Goal: Check status

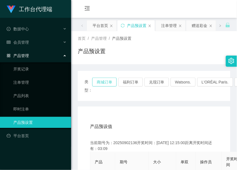
click at [104, 80] on button "商城订单" at bounding box center [104, 82] width 24 height 9
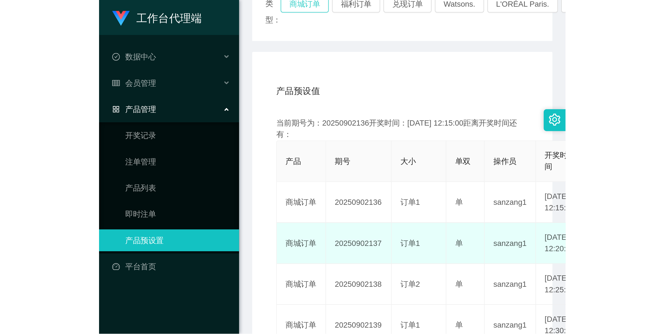
scroll to position [104, 0]
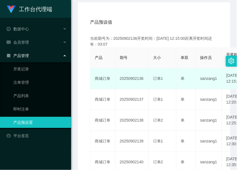
click at [129, 82] on td "20250902136" at bounding box center [131, 78] width 33 height 21
copy td "20250902136"
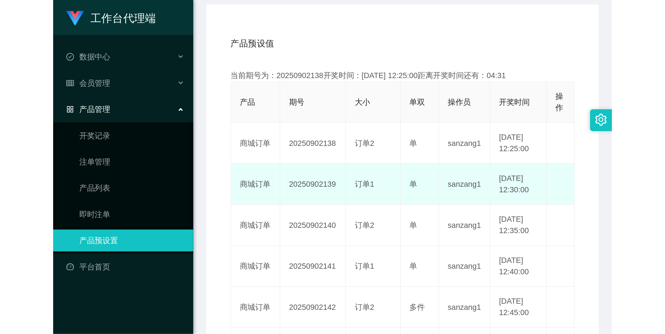
scroll to position [20, 0]
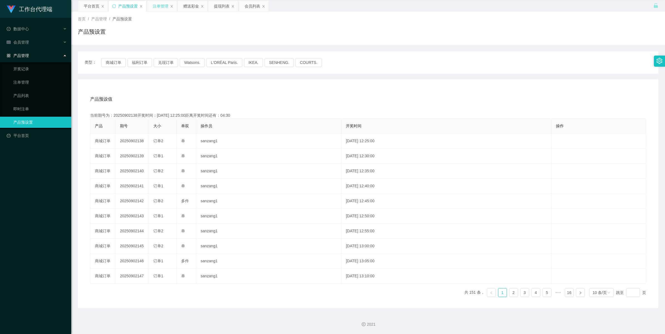
click at [157, 6] on div "注单管理" at bounding box center [161, 6] width 16 height 11
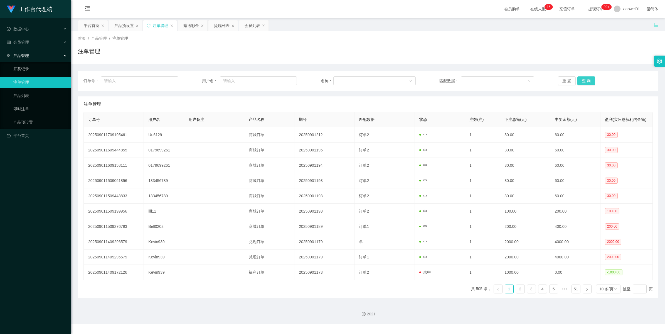
click at [237, 84] on button "查 询" at bounding box center [586, 81] width 18 height 9
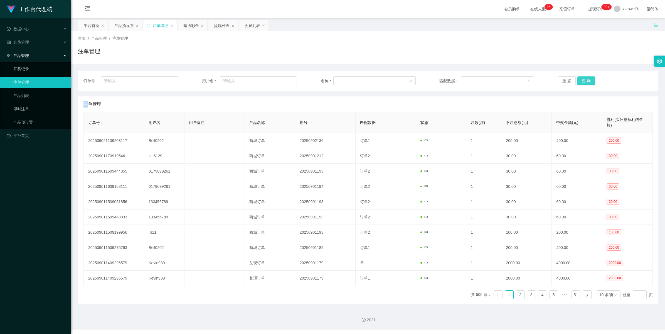
click at [237, 84] on div "重 置 查 询" at bounding box center [605, 81] width 95 height 9
click at [237, 84] on button "查 询" at bounding box center [586, 81] width 18 height 9
click at [237, 84] on div "重 置 查 询" at bounding box center [605, 81] width 95 height 9
